Goal: Task Accomplishment & Management: Manage account settings

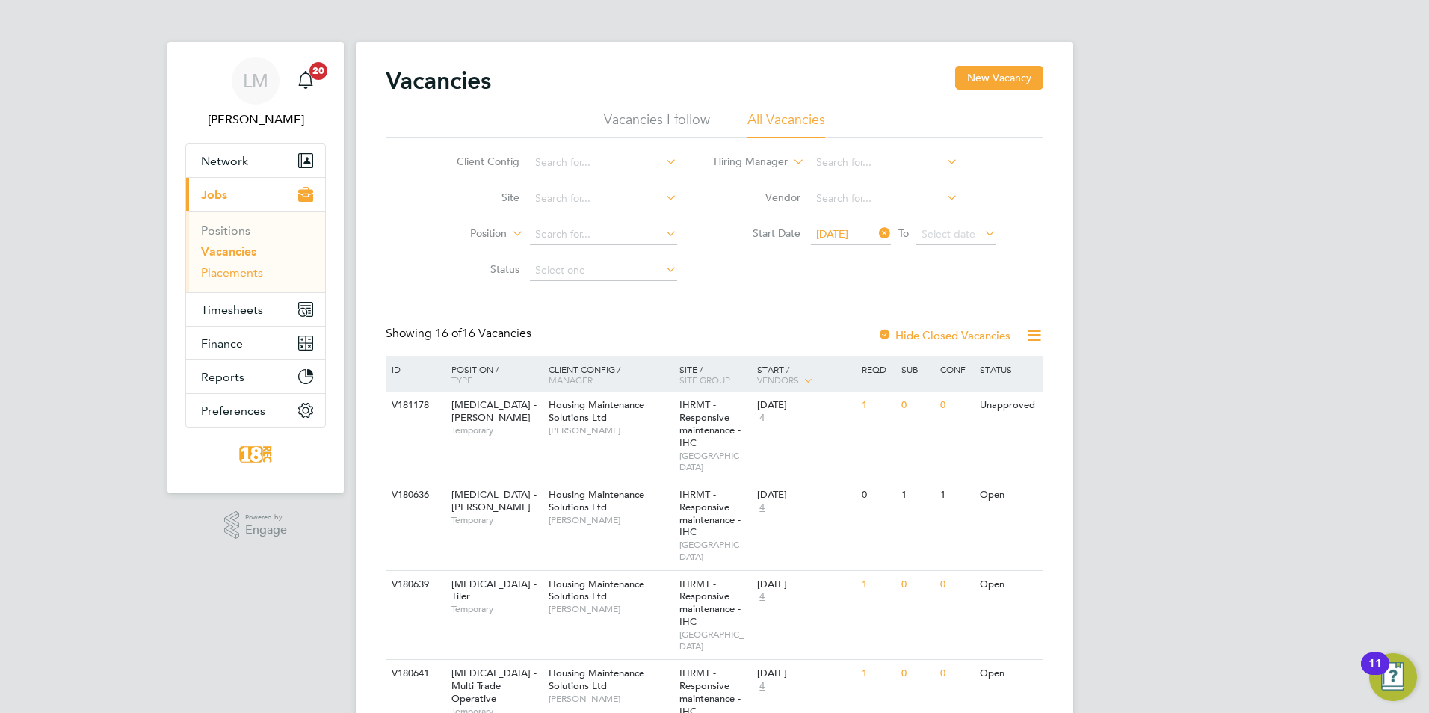
click at [250, 273] on link "Placements" at bounding box center [232, 272] width 62 height 14
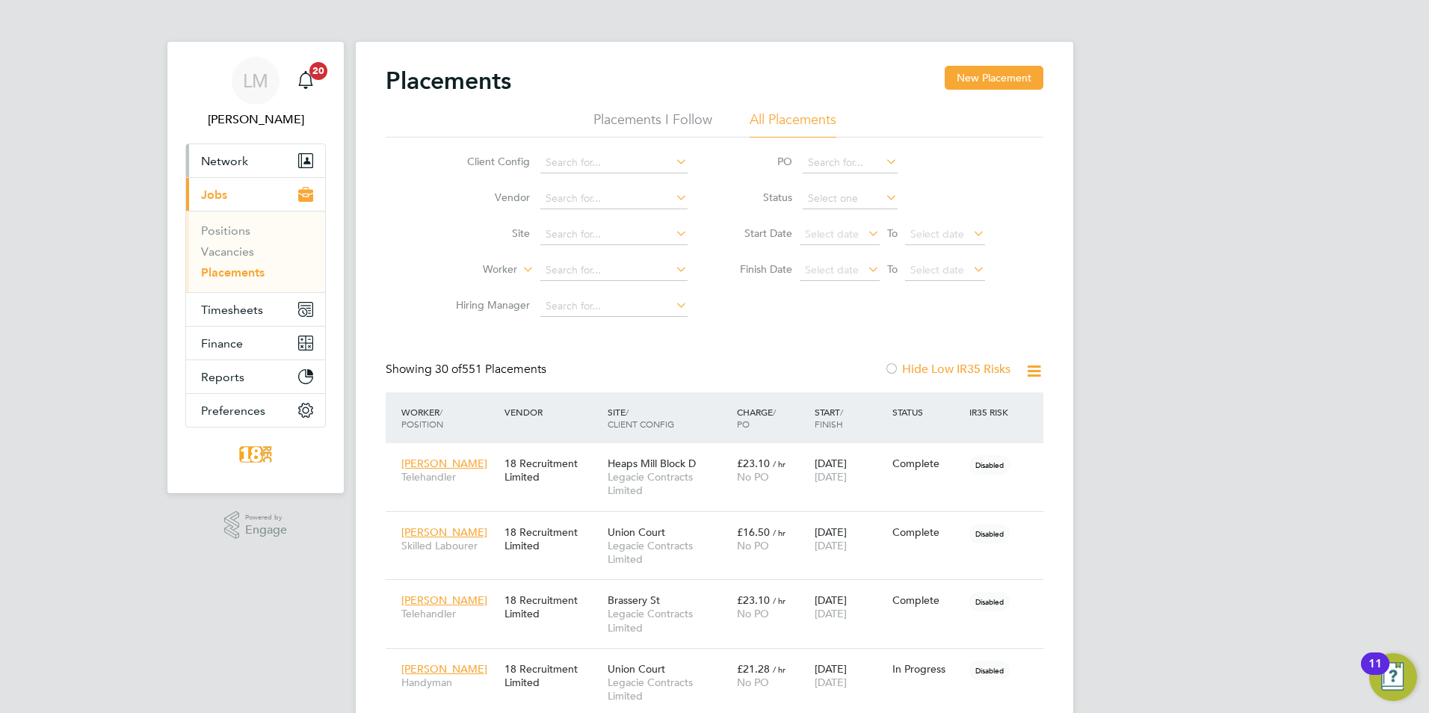
click at [246, 162] on span "Network" at bounding box center [224, 161] width 47 height 14
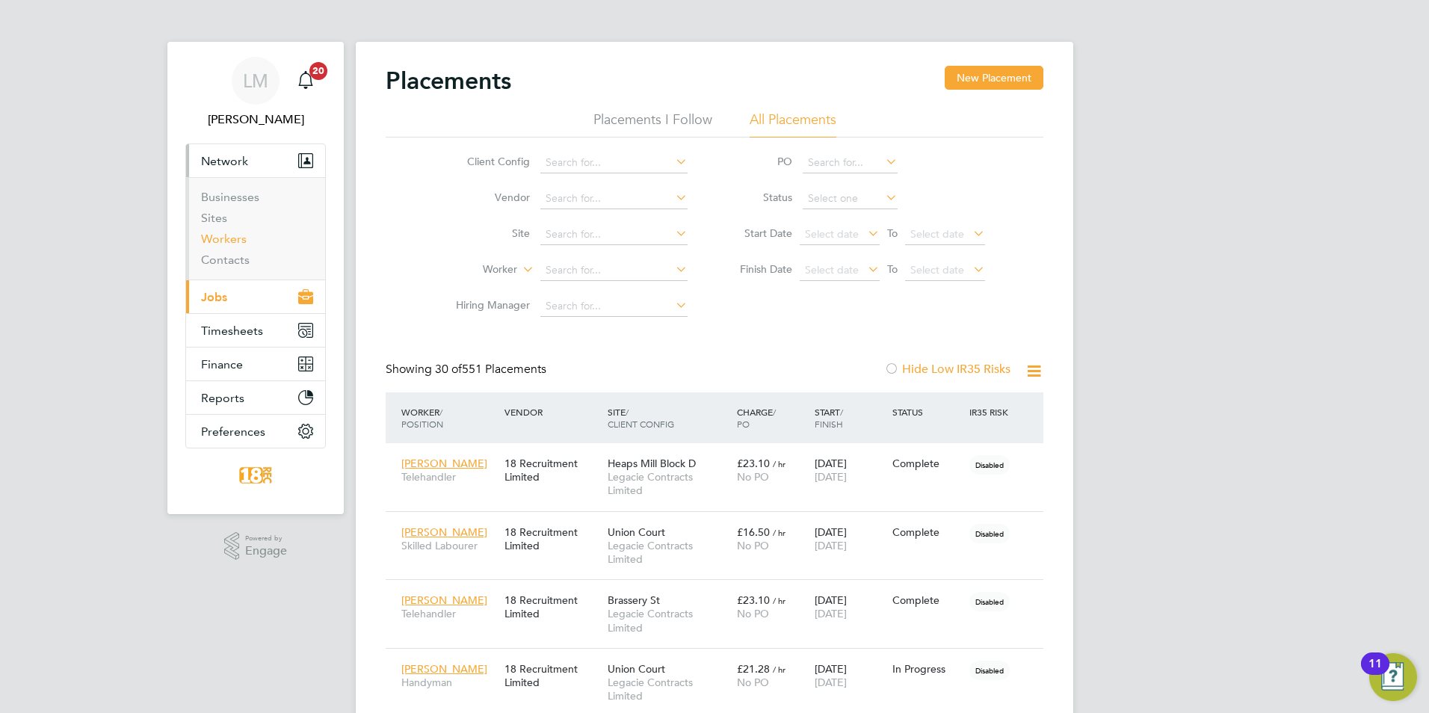
click at [218, 240] on link "Workers" at bounding box center [224, 239] width 46 height 14
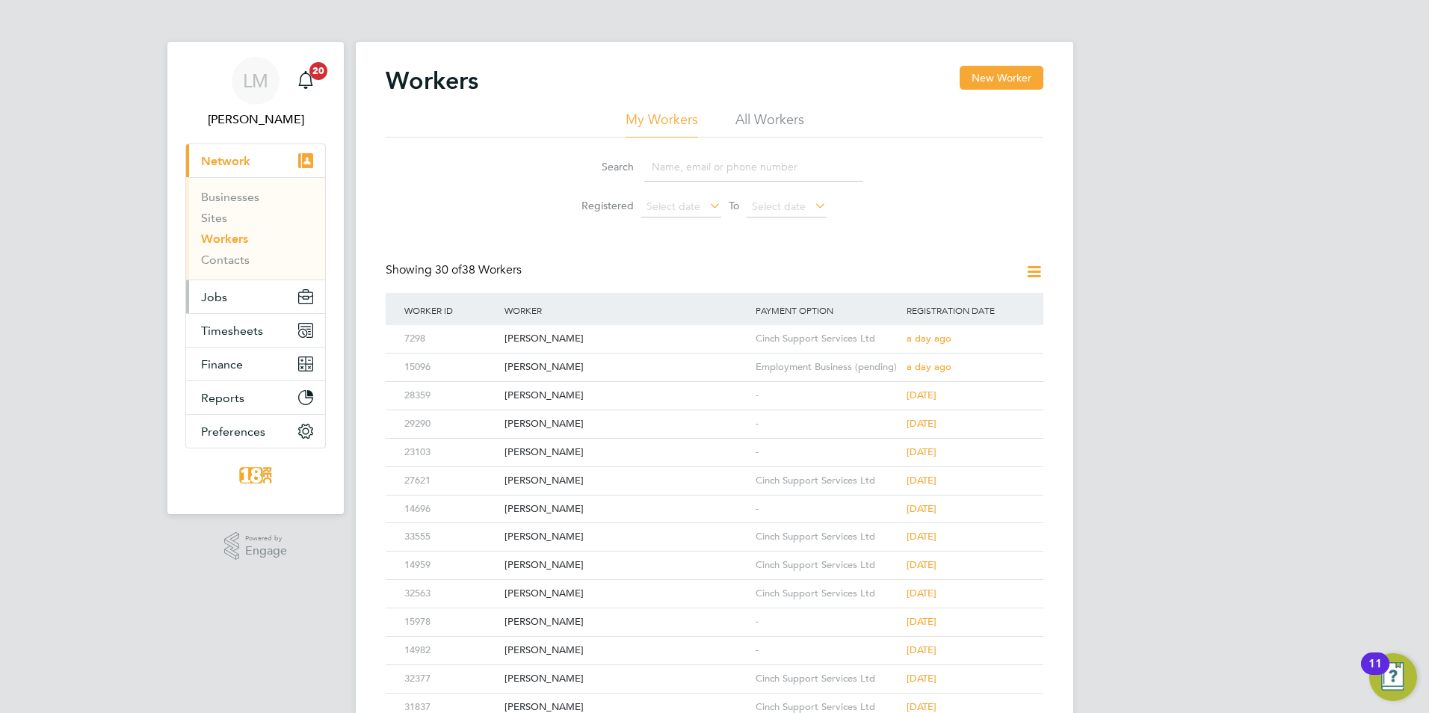
click at [222, 294] on span "Jobs" at bounding box center [214, 297] width 26 height 14
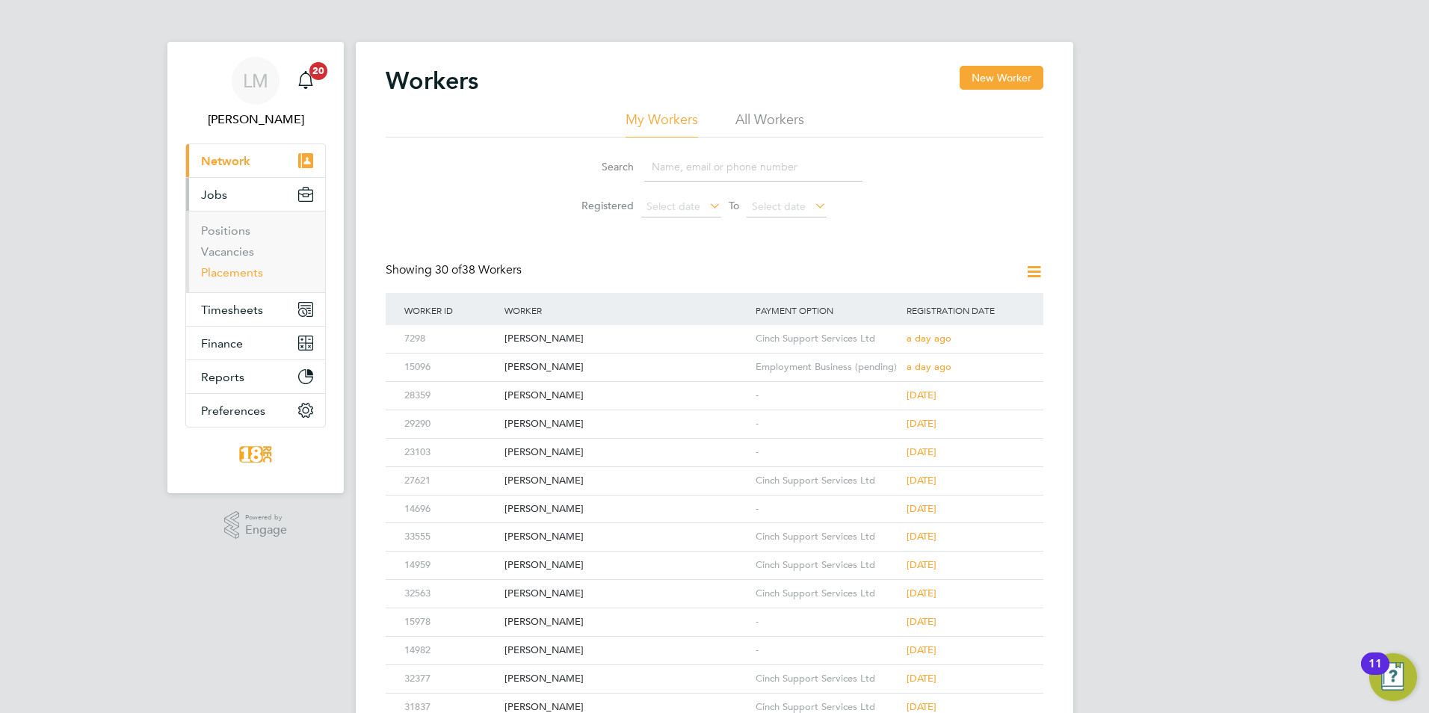
click at [230, 273] on link "Placements" at bounding box center [232, 272] width 62 height 14
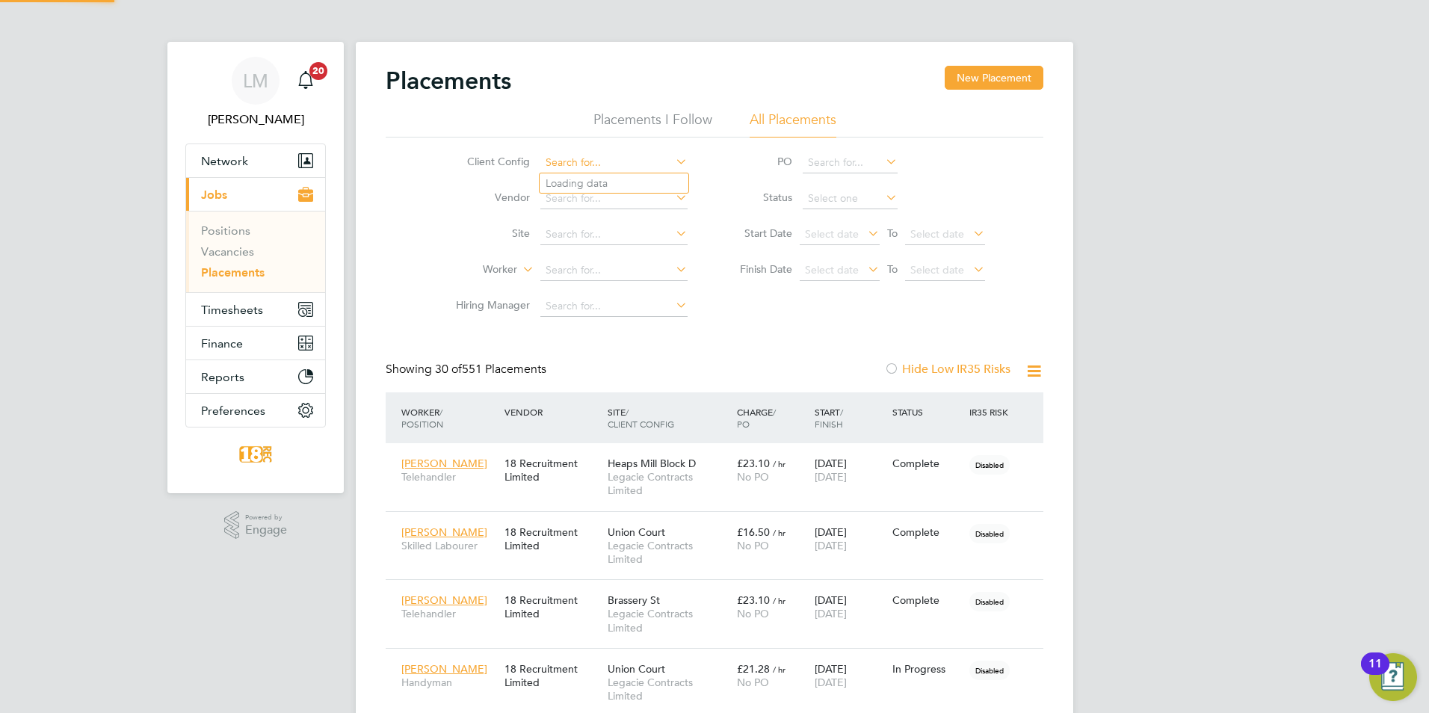
click at [613, 161] on input at bounding box center [613, 162] width 147 height 21
click at [604, 185] on li "Housing Maintenance Solutions Ltd" at bounding box center [628, 183] width 179 height 20
type input "Housing Maintenance Solutions Ltd"
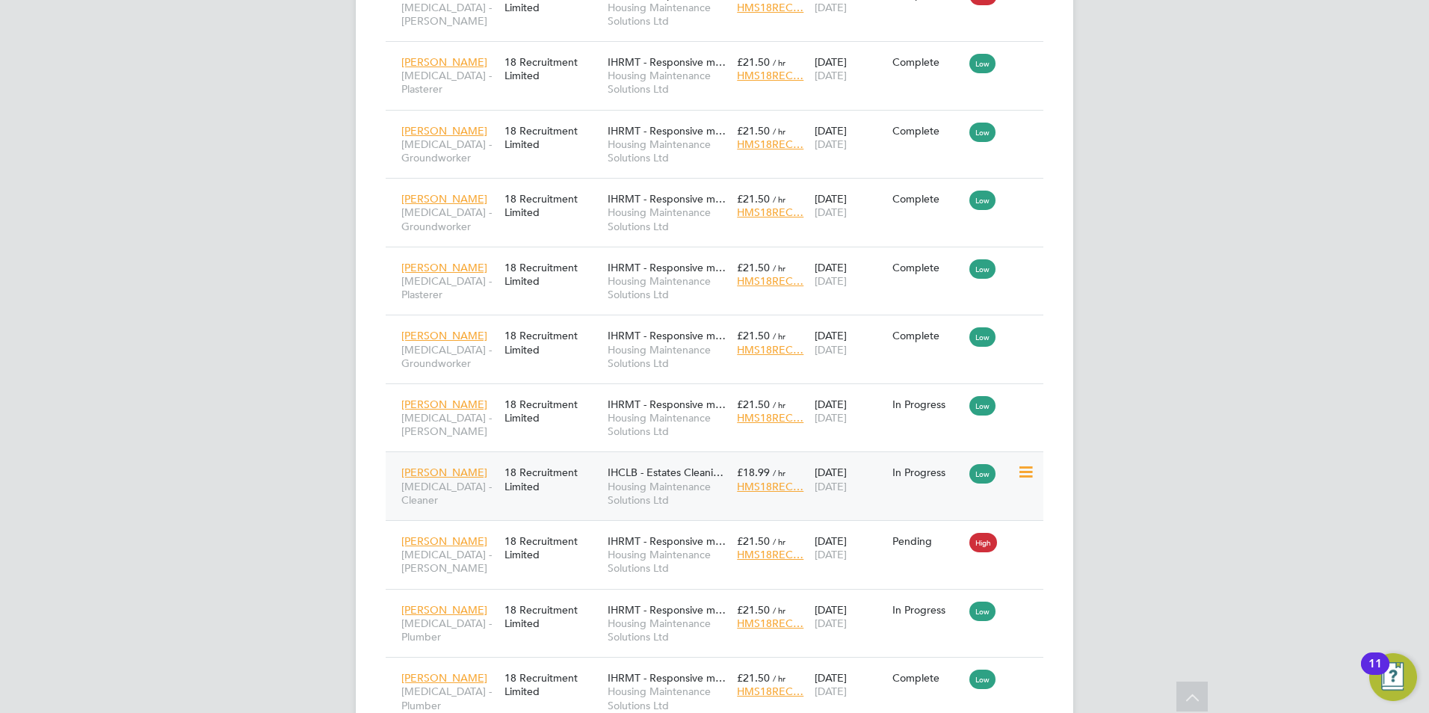
click at [579, 458] on div "18 Recruitment Limited" at bounding box center [552, 479] width 103 height 42
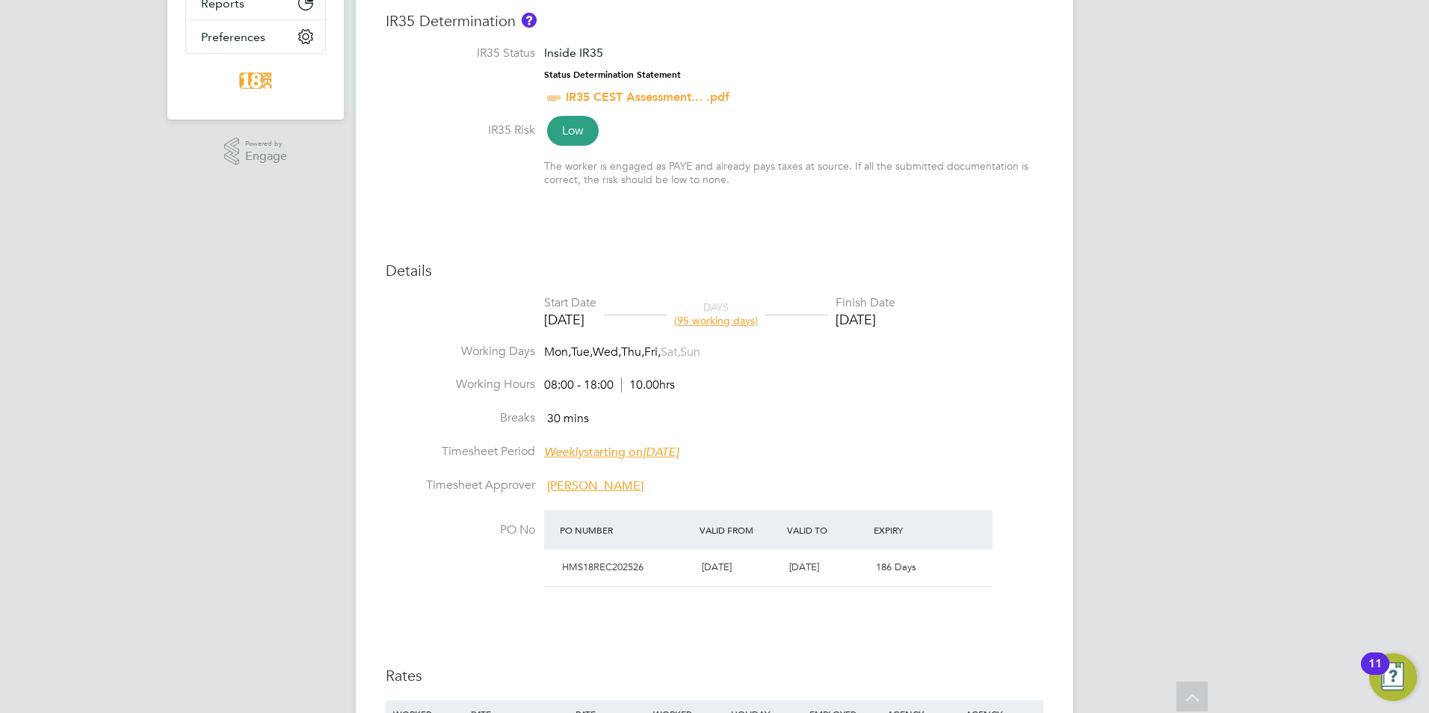
scroll to position [358, 0]
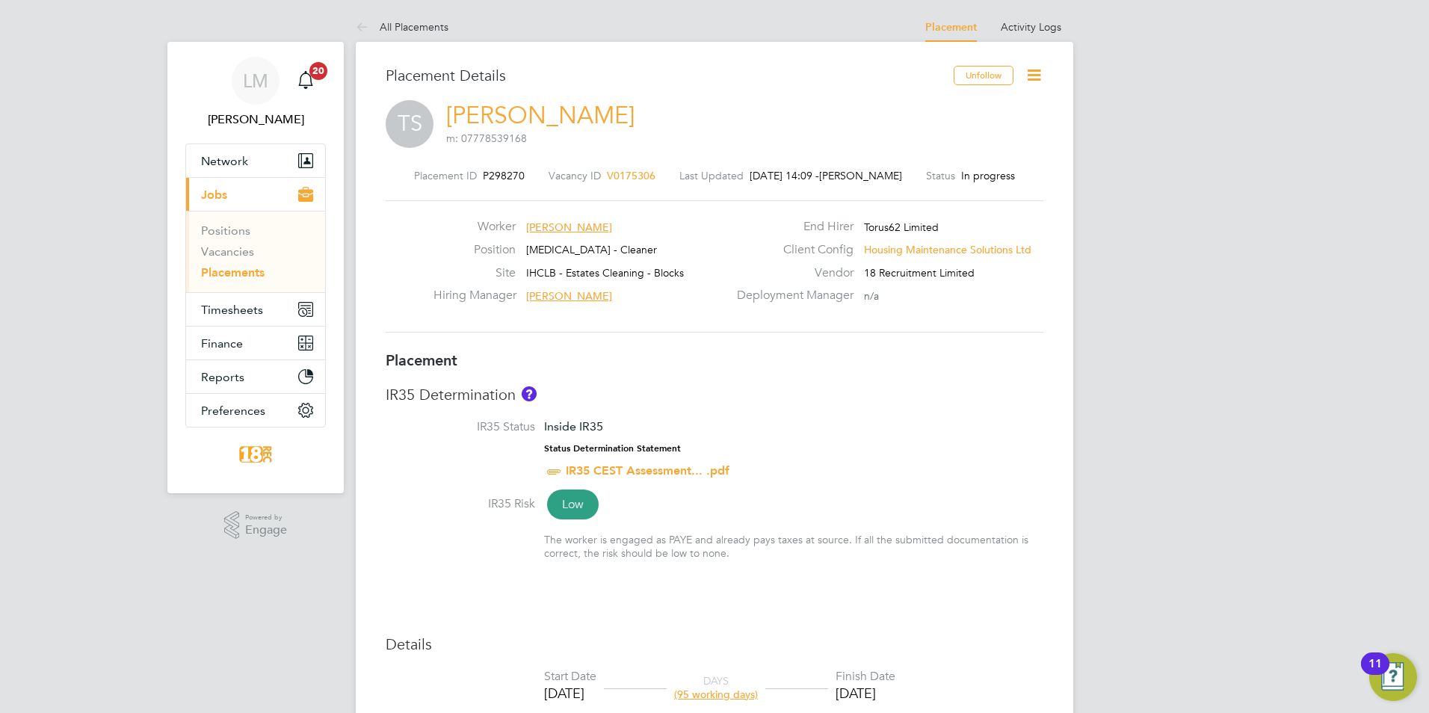
click at [1030, 73] on icon at bounding box center [1033, 75] width 19 height 19
click at [1030, 72] on icon at bounding box center [1033, 75] width 19 height 19
click at [244, 303] on span "Timesheets" at bounding box center [232, 310] width 62 height 14
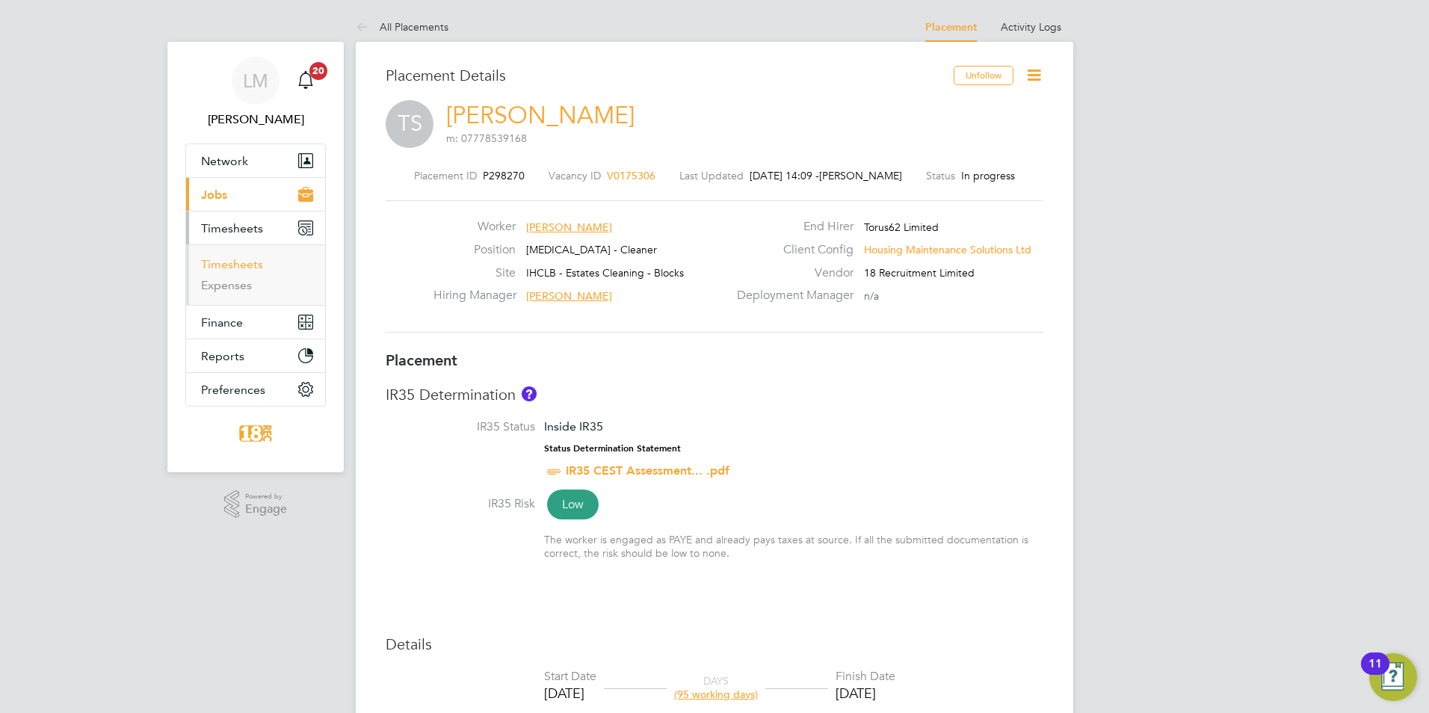
click at [236, 262] on link "Timesheets" at bounding box center [232, 264] width 62 height 14
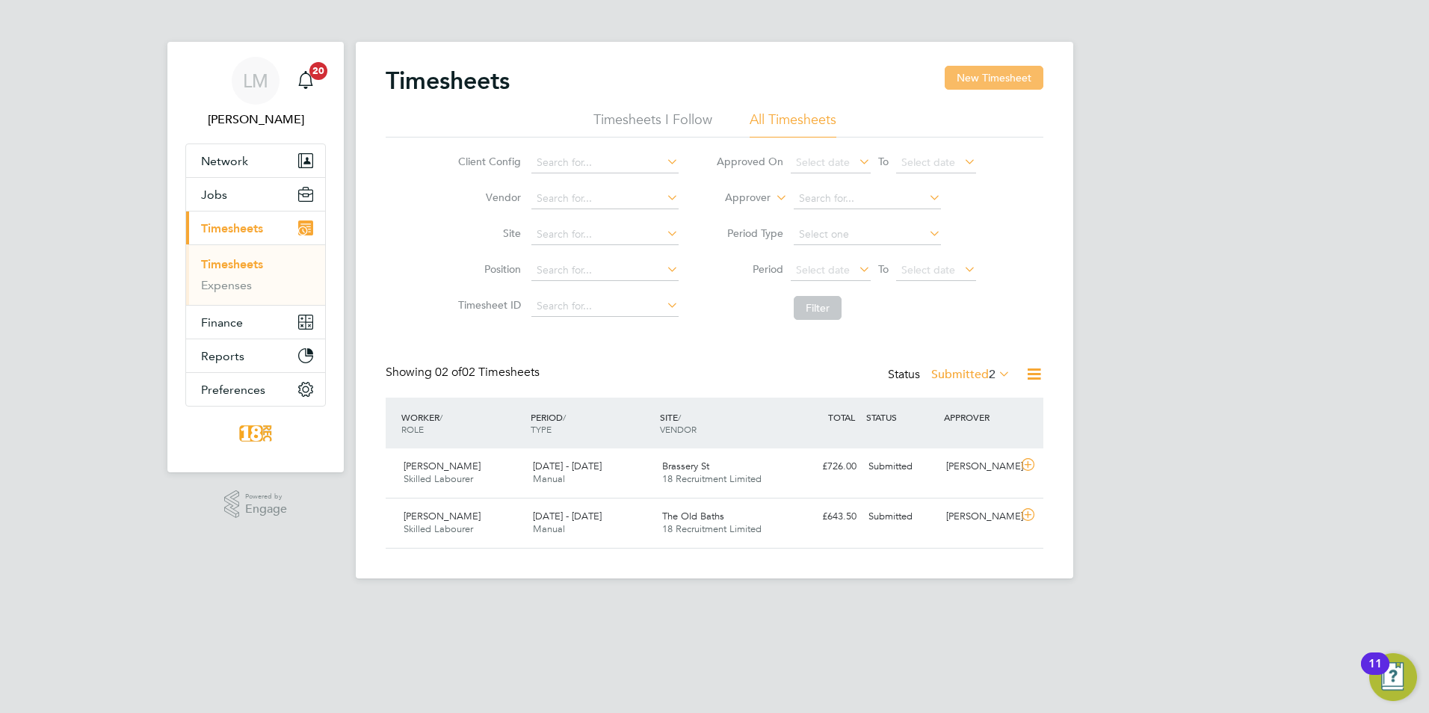
click at [1003, 76] on button "New Timesheet" at bounding box center [993, 78] width 99 height 24
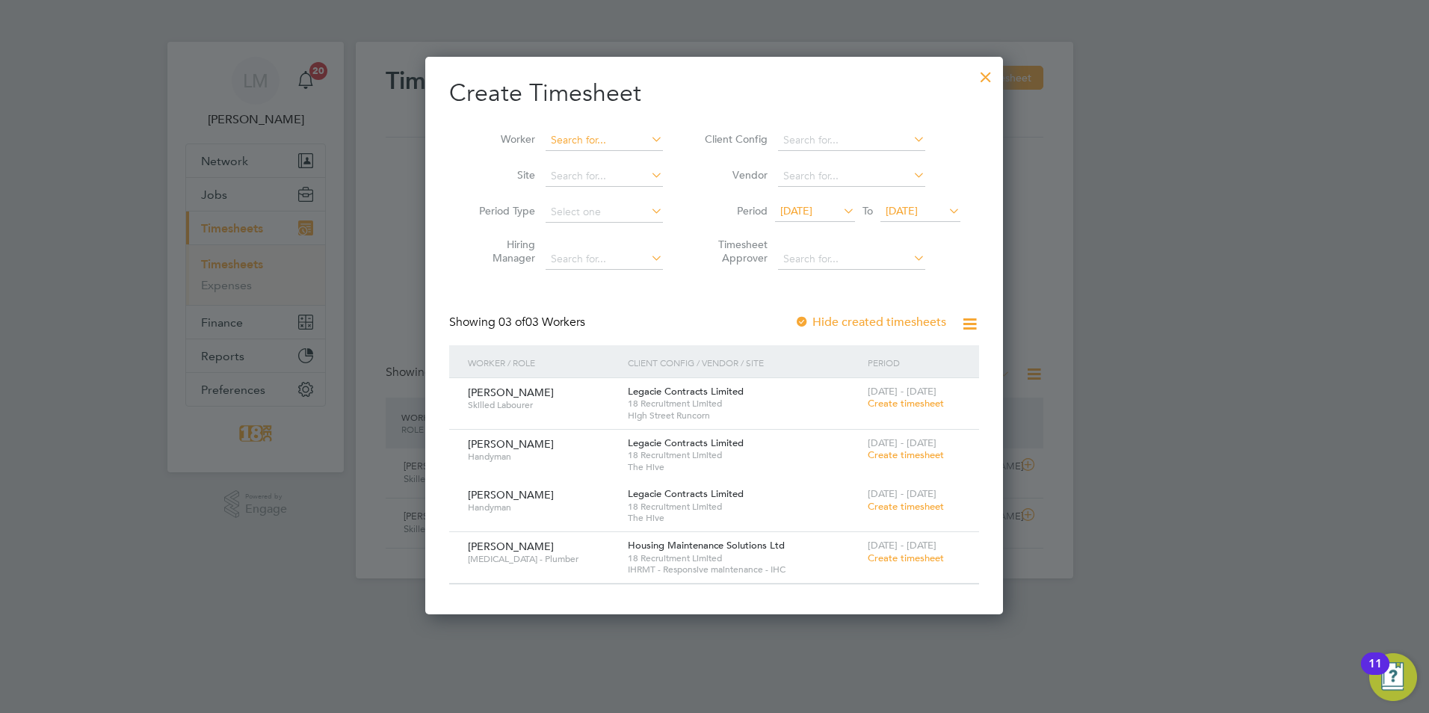
click at [598, 143] on input at bounding box center [603, 140] width 117 height 21
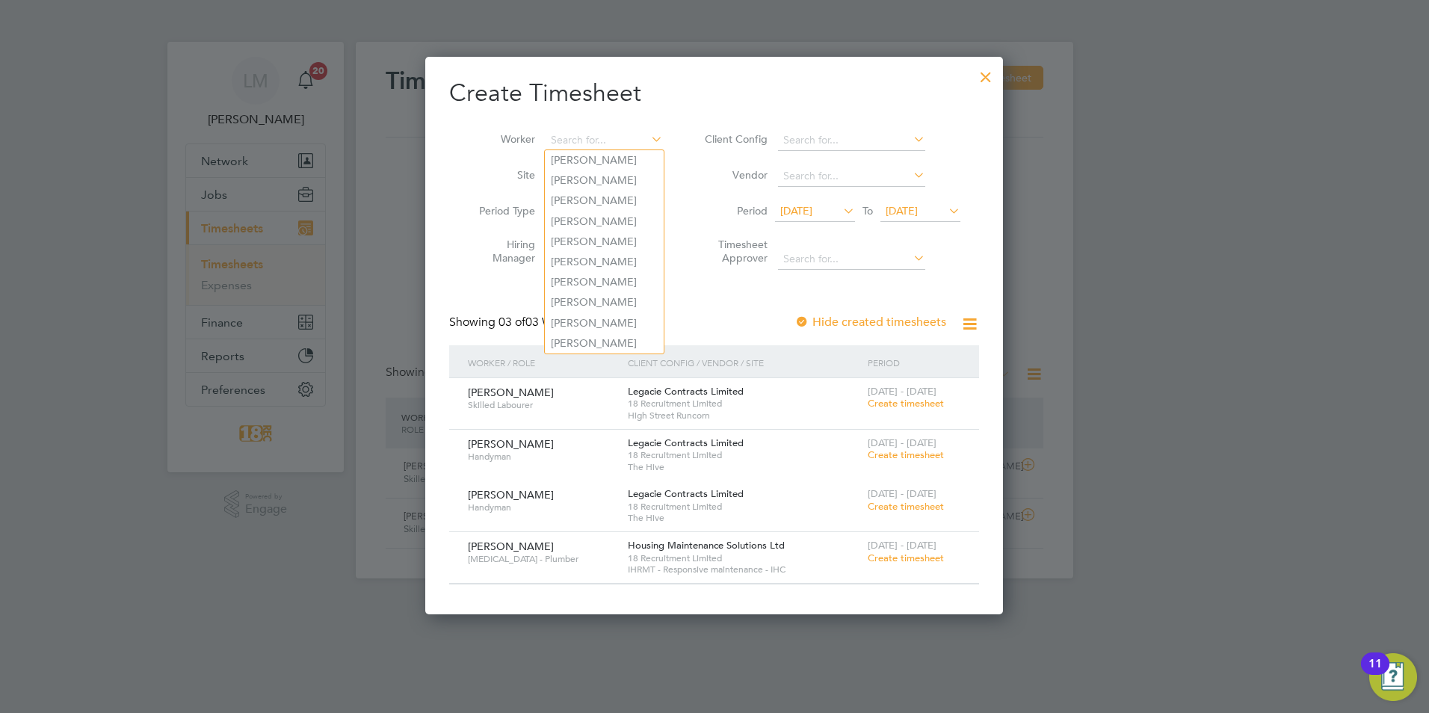
click at [648, 144] on icon at bounding box center [648, 139] width 0 height 21
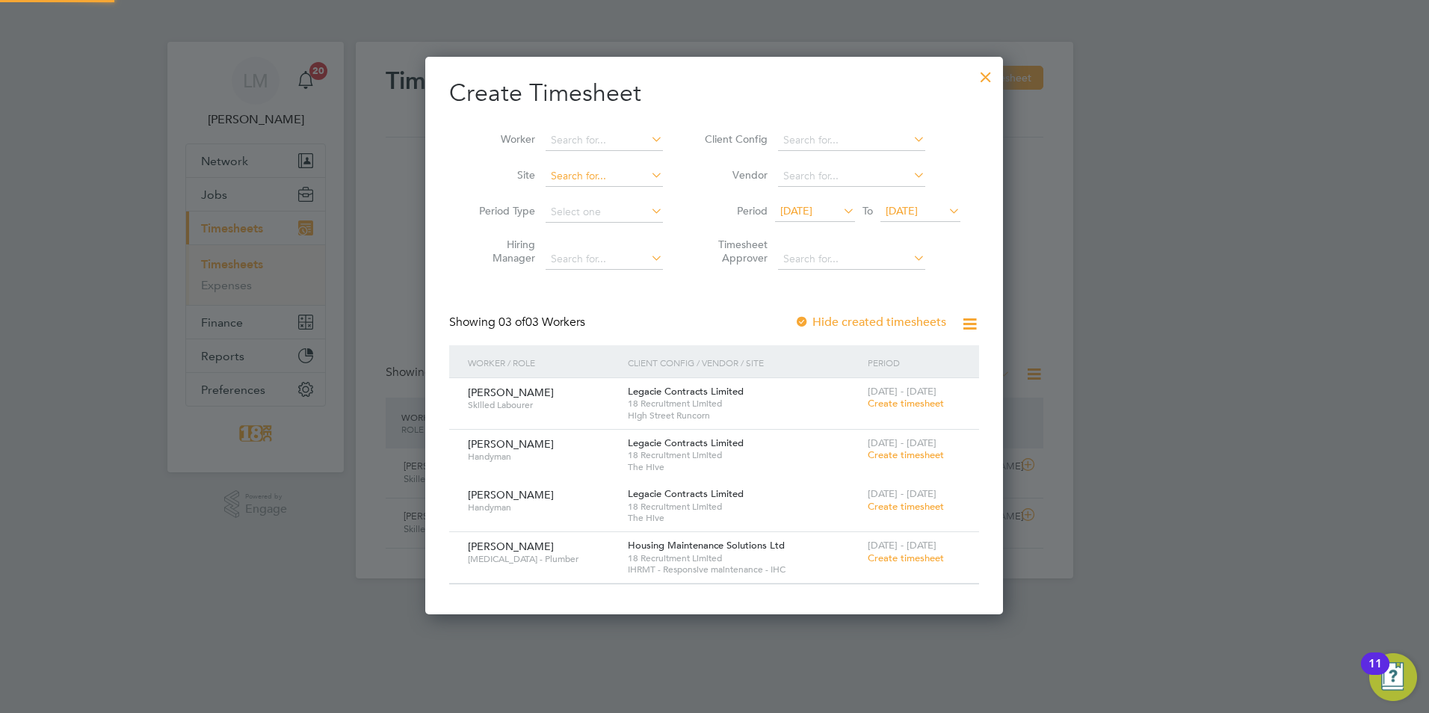
click at [616, 179] on input at bounding box center [603, 176] width 117 height 21
click at [681, 111] on div "Create Timesheet Worker Site Period Type Hiring Manager Client Config Vendor Pe…" at bounding box center [714, 331] width 530 height 507
click at [610, 136] on input at bounding box center [603, 140] width 117 height 21
drag, startPoint x: 675, startPoint y: 93, endPoint x: 703, endPoint y: 92, distance: 28.4
click at [675, 93] on h2 "Create Timesheet" at bounding box center [714, 93] width 530 height 31
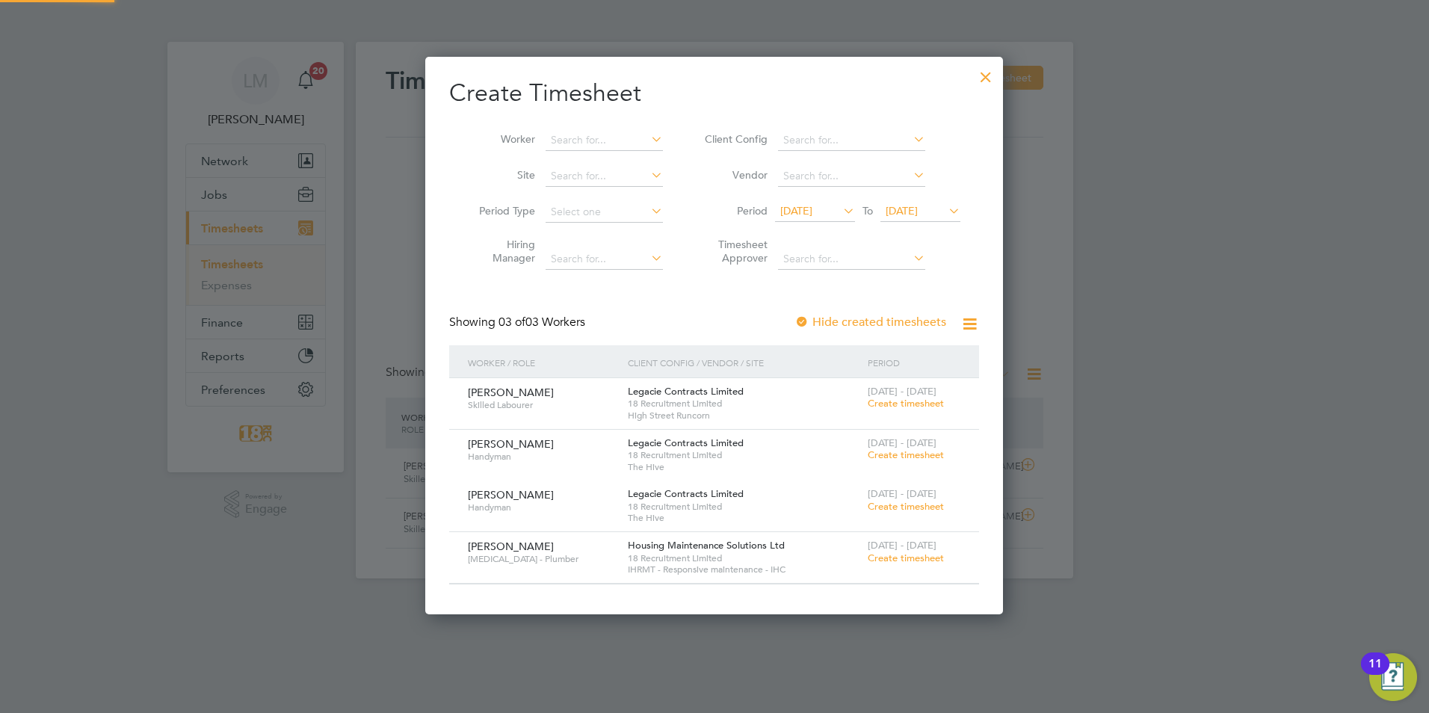
click at [986, 75] on div at bounding box center [985, 73] width 27 height 27
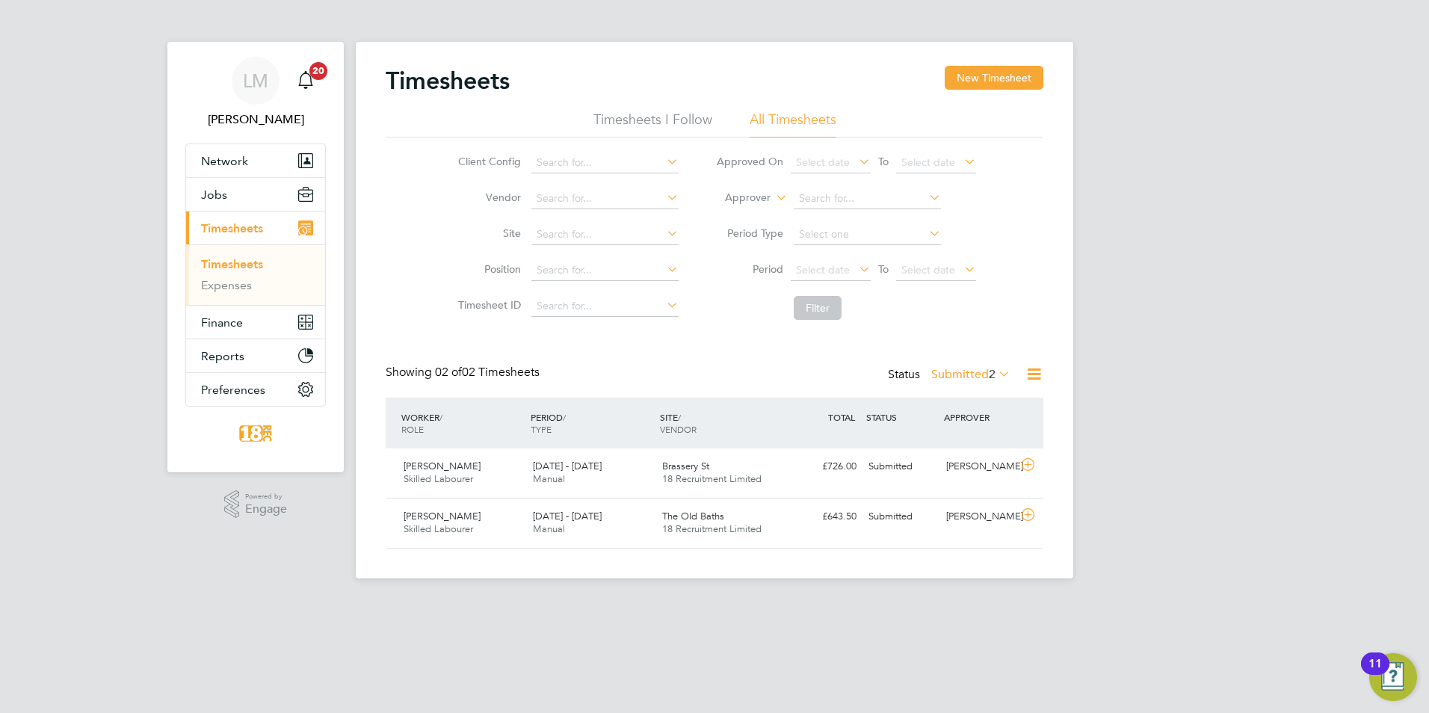
click at [979, 380] on label "Submitted 2" at bounding box center [970, 374] width 79 height 15
click at [947, 424] on li "Saved" at bounding box center [950, 421] width 69 height 21
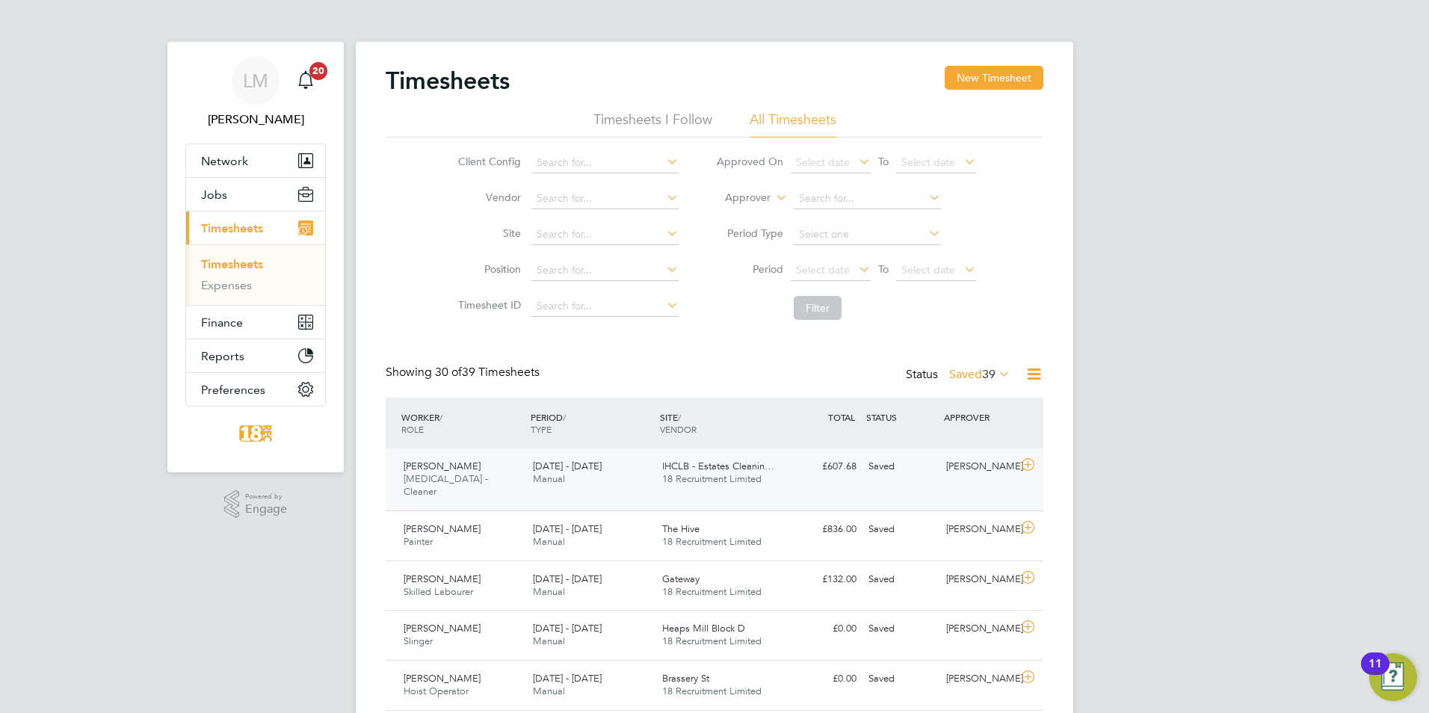
click at [616, 470] on div "22 - 28 Sep 2025 Manual" at bounding box center [591, 472] width 129 height 37
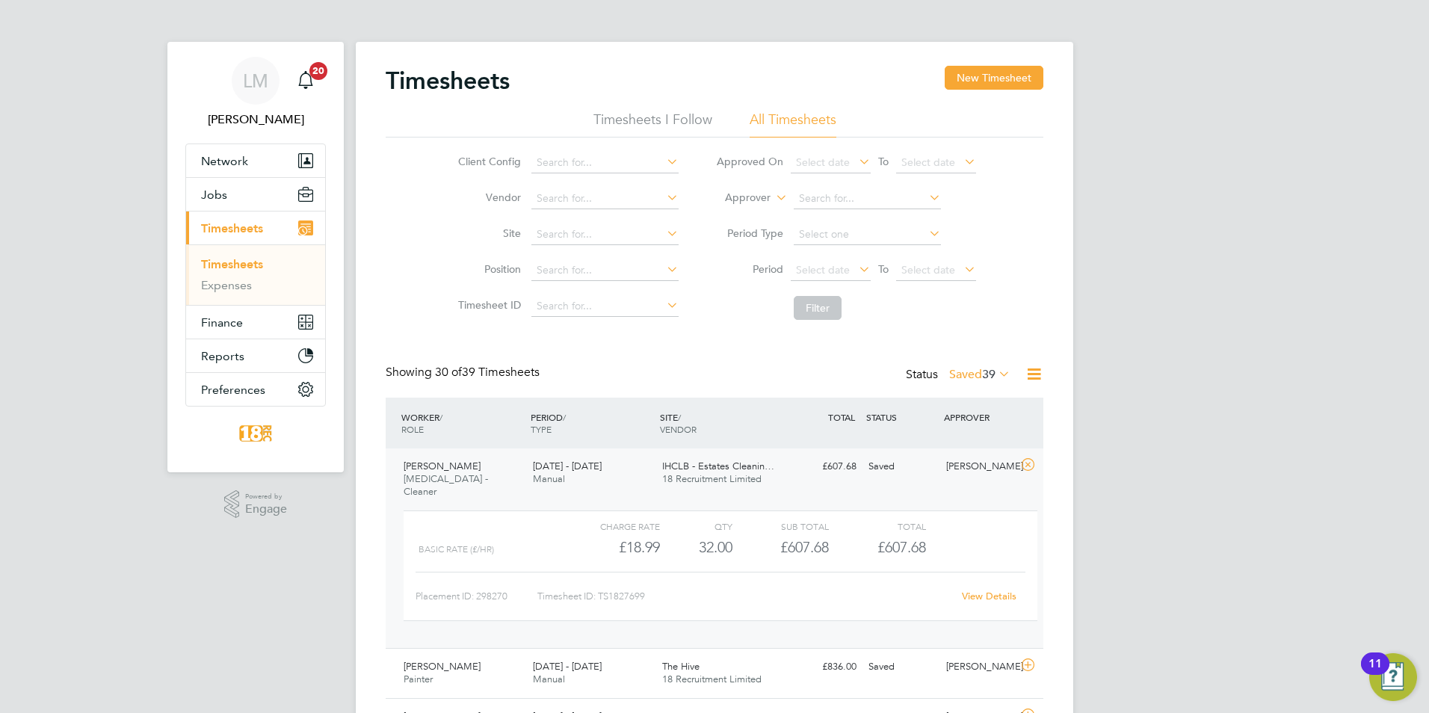
click at [974, 590] on link "View Details" at bounding box center [989, 596] width 55 height 13
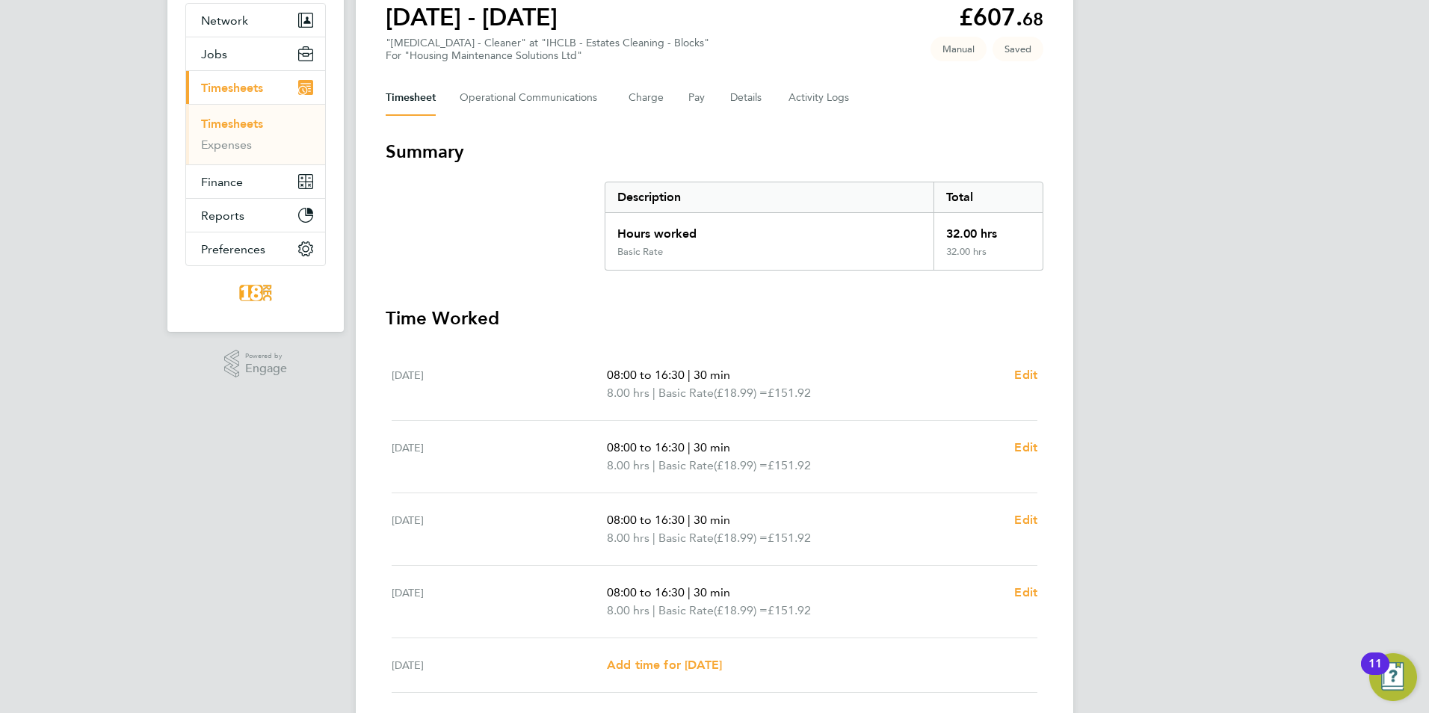
scroll to position [361, 0]
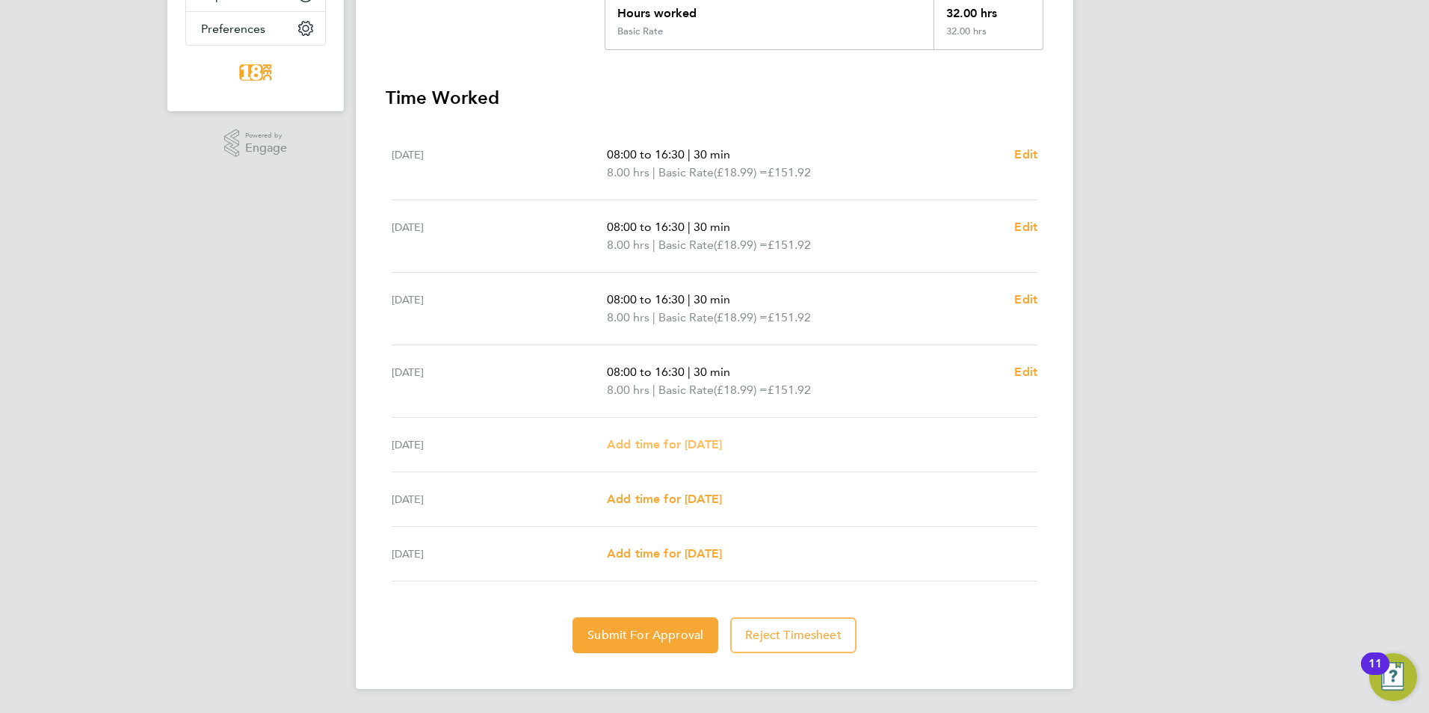
click at [676, 442] on span "Add time for Fri 26 Sep" at bounding box center [664, 444] width 115 height 14
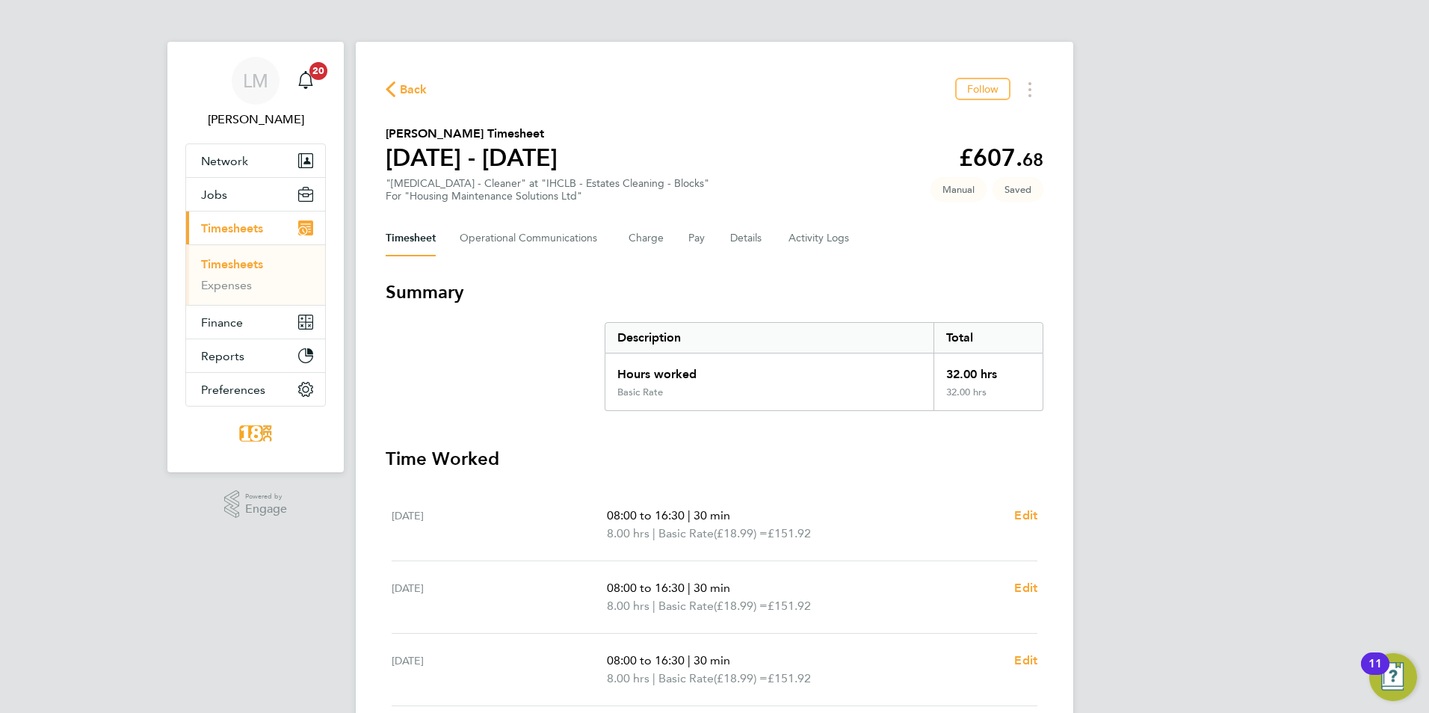
select select "30"
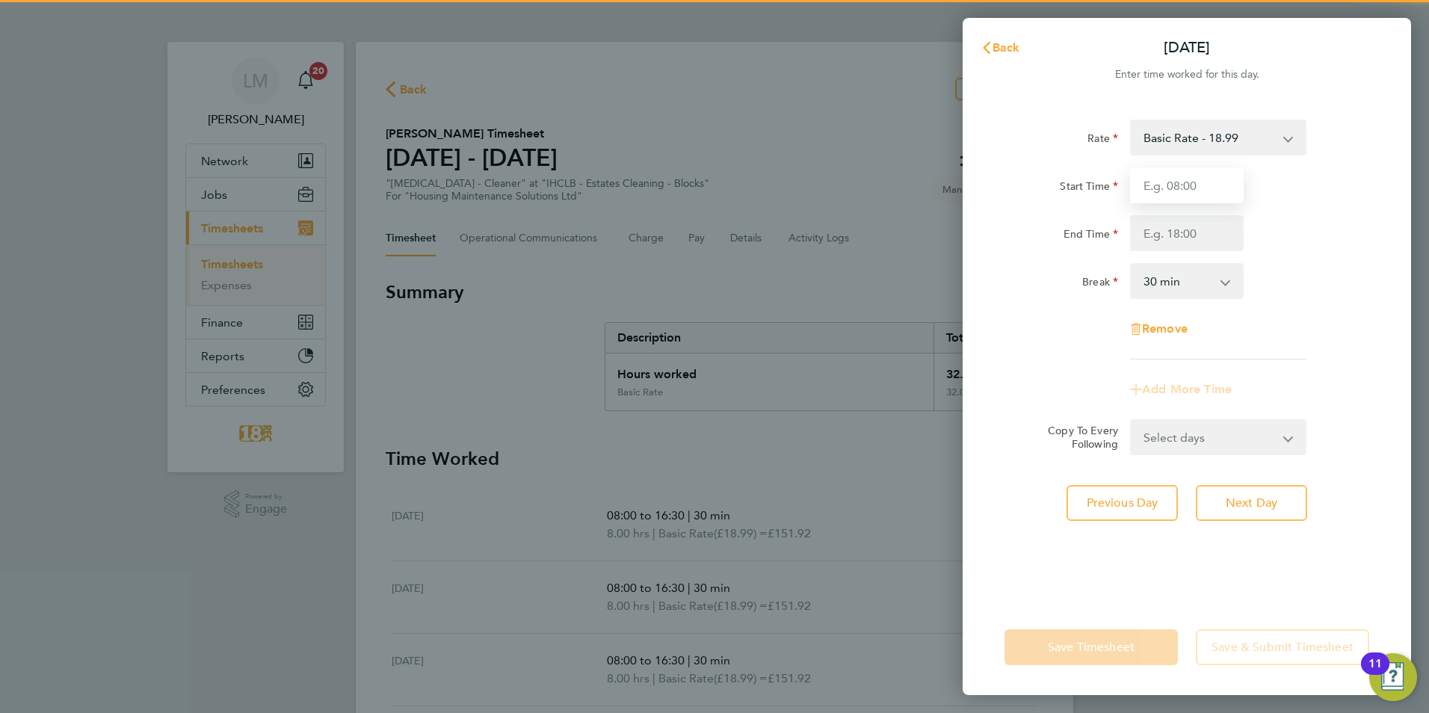
click at [1174, 194] on input "Start Time" at bounding box center [1187, 185] width 114 height 36
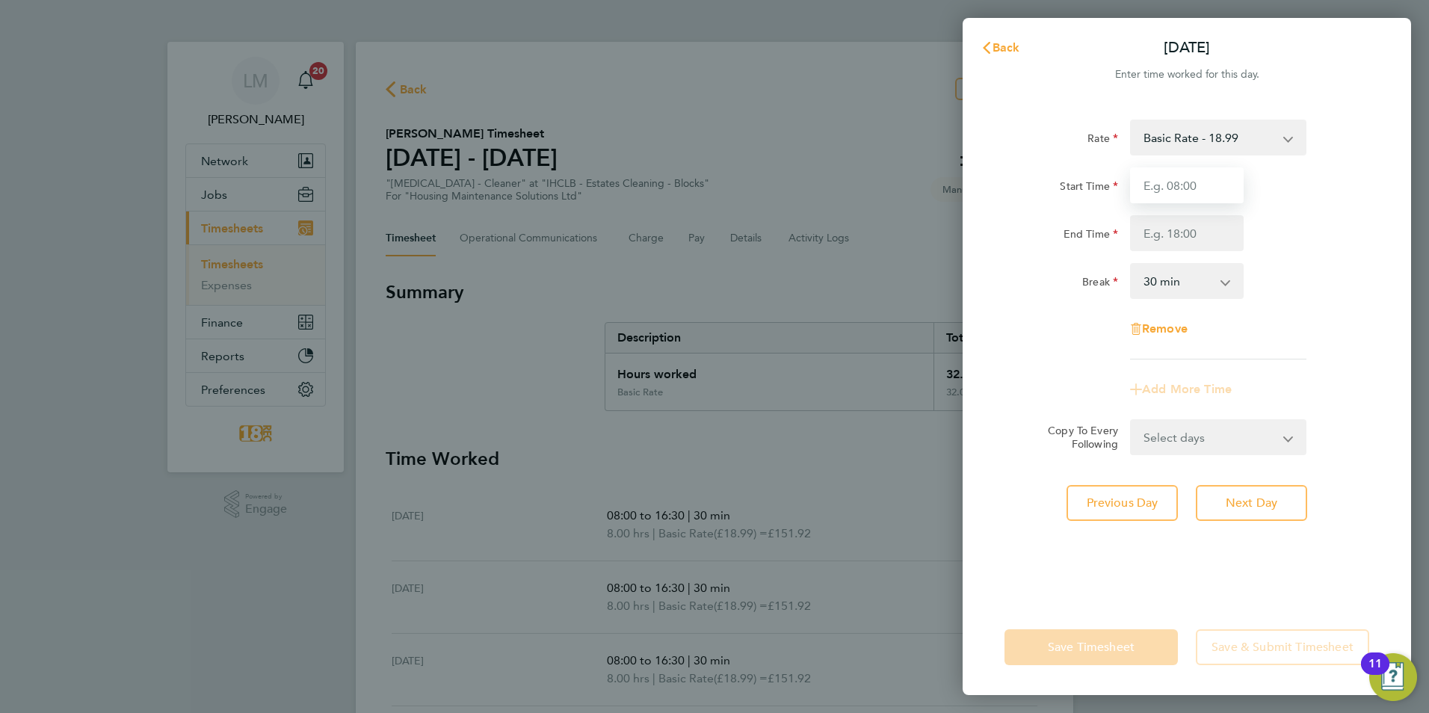
type input "08:00"
type input "15:30"
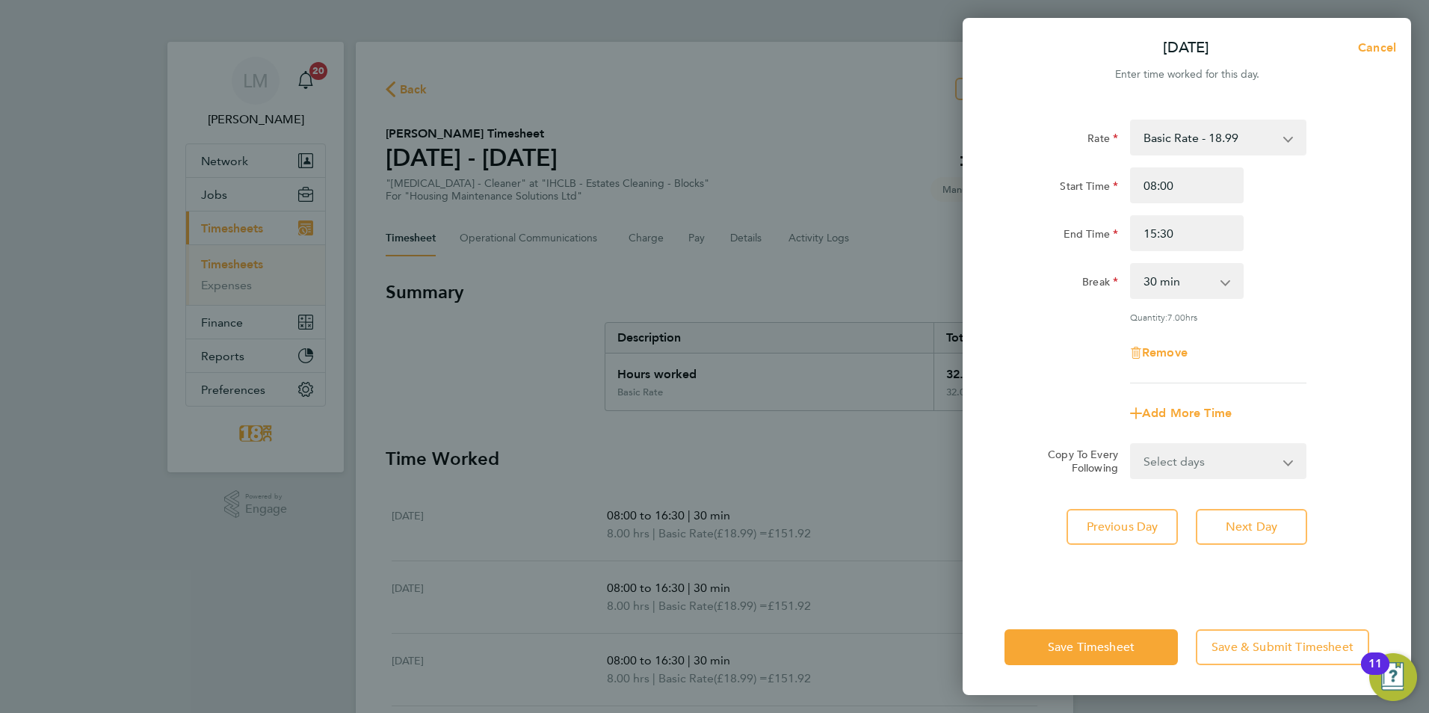
click at [1048, 229] on div "End Time" at bounding box center [1061, 230] width 114 height 30
click at [1302, 319] on div "Quantity: 7.00 hrs" at bounding box center [1218, 317] width 176 height 12
click at [1156, 237] on input "15:30" at bounding box center [1187, 233] width 114 height 36
click at [1296, 288] on div "Break 0 min 15 min 30 min 45 min 60 min 75 min 90 min" at bounding box center [1186, 281] width 377 height 36
click at [1237, 646] on span "Save & Submit Timesheet" at bounding box center [1282, 647] width 142 height 15
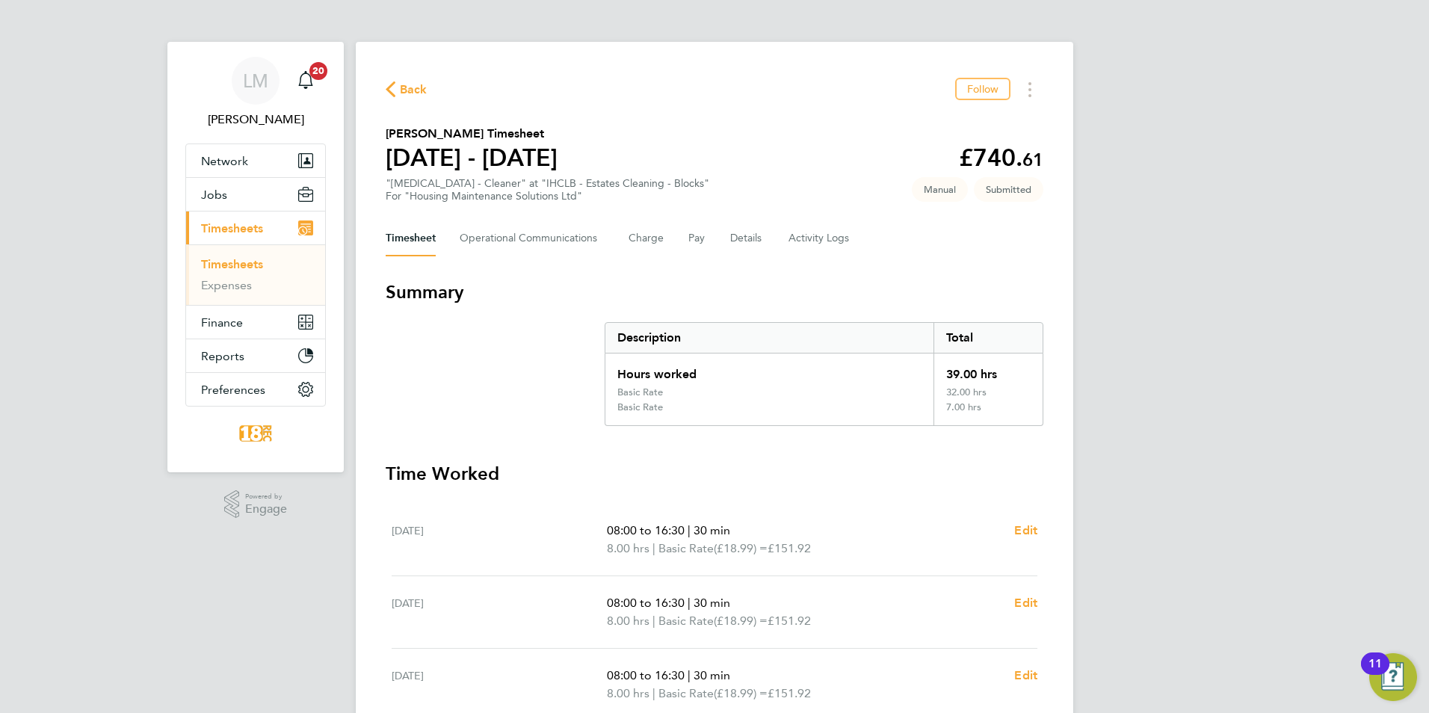
drag, startPoint x: 988, startPoint y: 161, endPoint x: 1024, endPoint y: 186, distance: 44.6
click at [1024, 186] on section "Trevor Sutcliffe's Timesheet 22 - 28 Sept 2025 £740. 61 "HMS - Cleaner" at "IHC…" at bounding box center [715, 164] width 658 height 78
drag, startPoint x: 655, startPoint y: 528, endPoint x: 674, endPoint y: 536, distance: 20.4
click at [674, 536] on span "08:00 to 16:30" at bounding box center [646, 530] width 78 height 14
drag, startPoint x: 674, startPoint y: 536, endPoint x: 694, endPoint y: 551, distance: 25.6
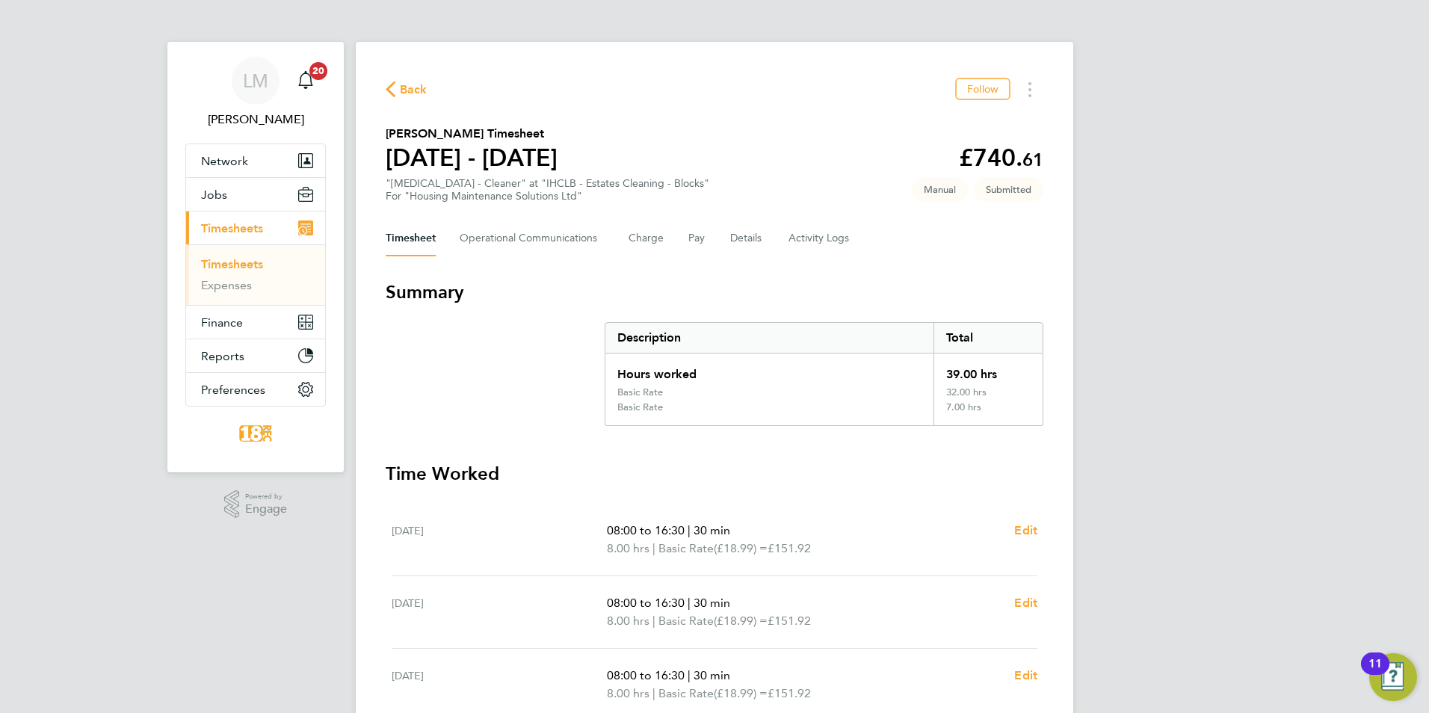
click at [694, 551] on span "Basic Rate" at bounding box center [685, 548] width 55 height 18
drag, startPoint x: 664, startPoint y: 541, endPoint x: 625, endPoint y: 534, distance: 39.4
click at [625, 534] on ul "08:00 to 16:30 | 30 min 8.00 hrs | Basic Rate (£18.99) = £151.92" at bounding box center [804, 540] width 395 height 36
click at [673, 591] on div "Tue 23 Sep 08:00 to 16:30 | 30 min 8.00 hrs | Basic Rate (£18.99) = £151.92 Edit" at bounding box center [715, 612] width 646 height 72
drag, startPoint x: 622, startPoint y: 547, endPoint x: 699, endPoint y: 547, distance: 76.2
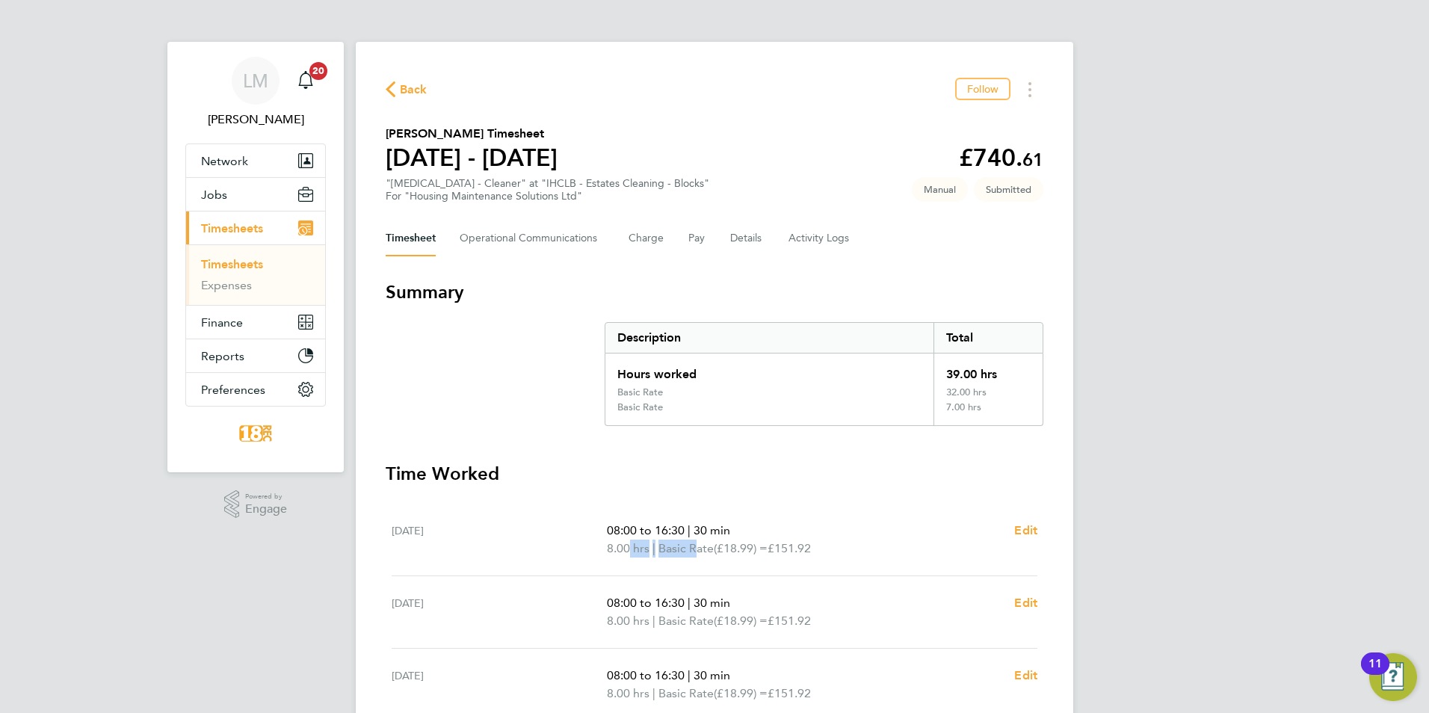
click at [699, 547] on p "8.00 hrs | Basic Rate (£18.99) = £151.92" at bounding box center [804, 548] width 395 height 18
